Goal: Download file/media

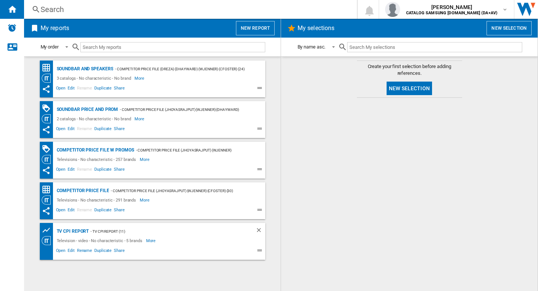
click at [64, 154] on div "Competitor price file w promos" at bounding box center [94, 150] width 79 height 9
click at [52, 160] on div "Category View" at bounding box center [48, 159] width 13 height 9
click at [61, 167] on span "Open" at bounding box center [61, 170] width 12 height 9
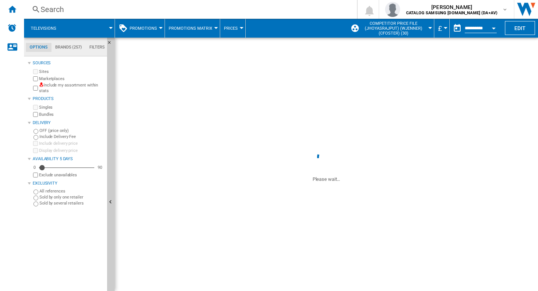
click at [173, 136] on span at bounding box center [327, 92] width 424 height 108
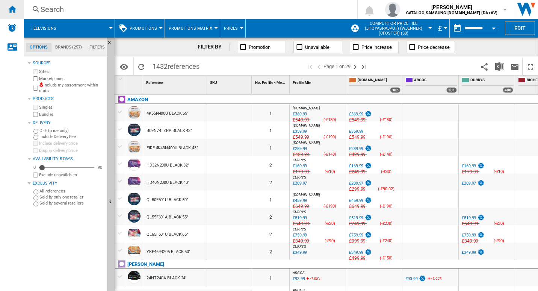
click at [6, 8] on div "Home" at bounding box center [12, 9] width 24 height 19
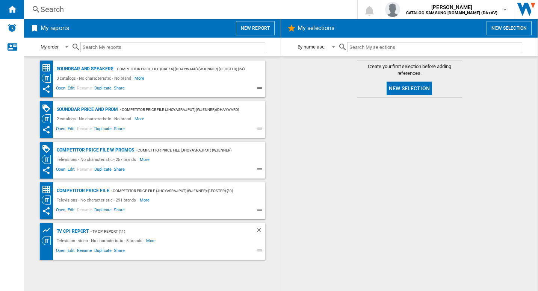
click at [88, 66] on div "Soundbar and Speakers" at bounding box center [84, 68] width 59 height 9
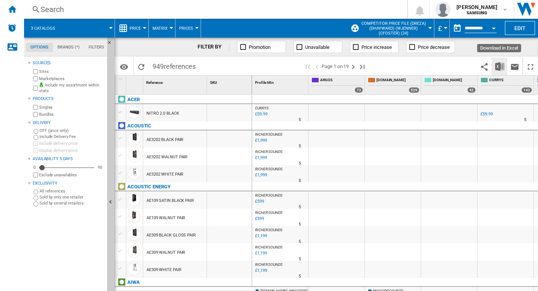
click at [500, 69] on img "Download in Excel" at bounding box center [500, 66] width 9 height 9
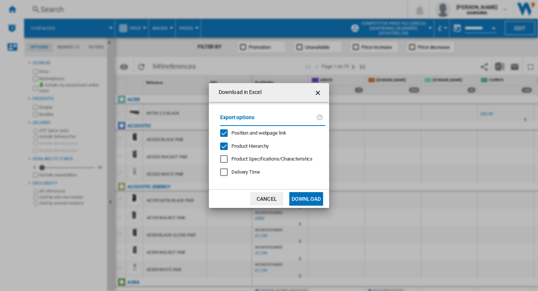
click at [225, 131] on div "Position and webpage link" at bounding box center [224, 133] width 8 height 8
click at [311, 196] on button "Download" at bounding box center [307, 199] width 34 height 14
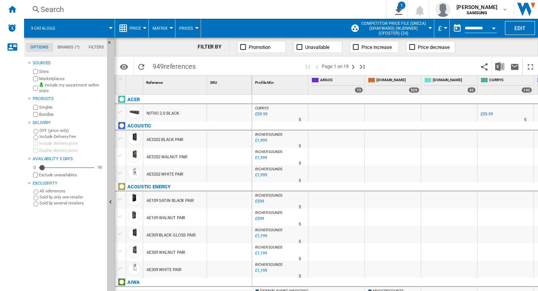
click at [227, 26] on span at bounding box center [274, 28] width 146 height 19
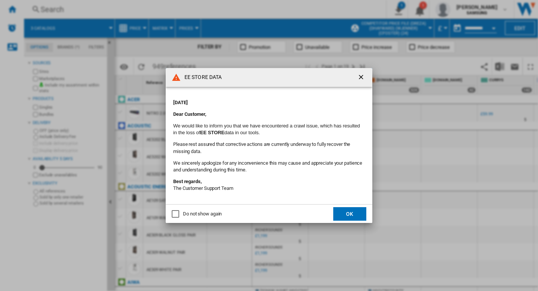
click at [360, 79] on ng-md-icon "getI18NText('BUTTONS.CLOSE_DIALOG')" at bounding box center [362, 77] width 9 height 9
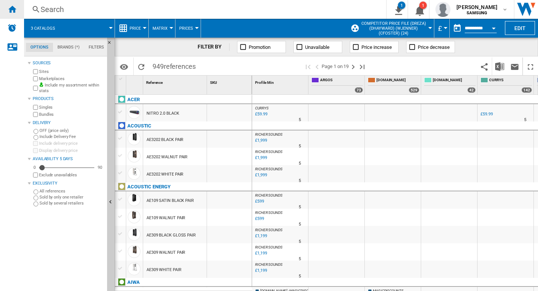
click at [9, 11] on ng-md-icon "Home" at bounding box center [12, 9] width 9 height 9
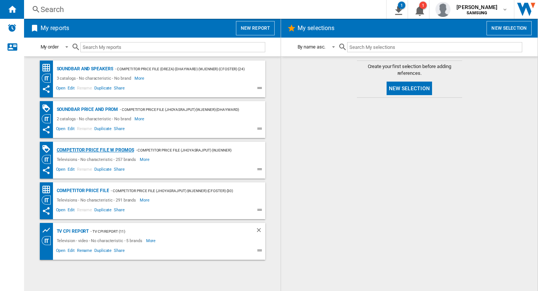
click at [105, 149] on div "Competitor price file w promos" at bounding box center [94, 150] width 79 height 9
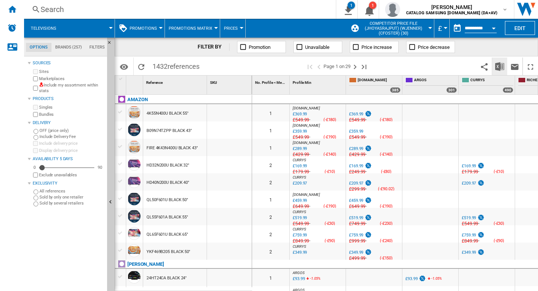
click at [503, 71] on button "Download in Excel" at bounding box center [500, 67] width 15 height 18
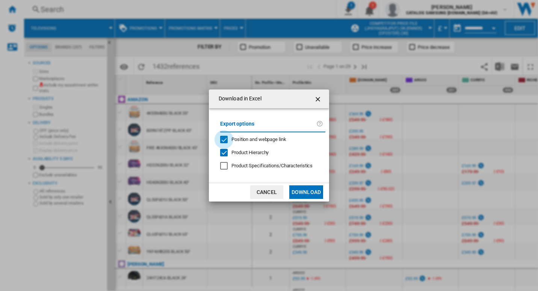
click at [225, 139] on div "Position and webpage link" at bounding box center [224, 140] width 8 height 8
click at [300, 191] on button "Download" at bounding box center [307, 192] width 34 height 14
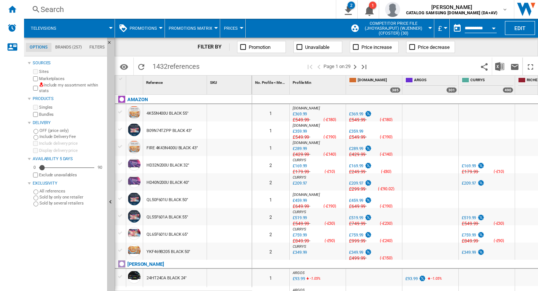
click at [491, 48] on div "FILTER BY Promotion Unavailable Price increase Price decrease" at bounding box center [327, 47] width 424 height 19
click at [497, 66] on img "Download in Excel" at bounding box center [500, 66] width 9 height 9
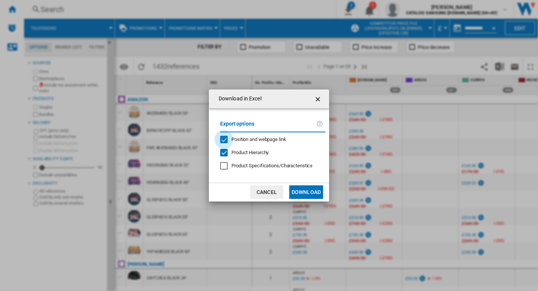
click at [224, 137] on div "Position and webpage link" at bounding box center [224, 140] width 8 height 8
click at [310, 195] on button "Download" at bounding box center [307, 192] width 34 height 14
